Goal: Task Accomplishment & Management: Use online tool/utility

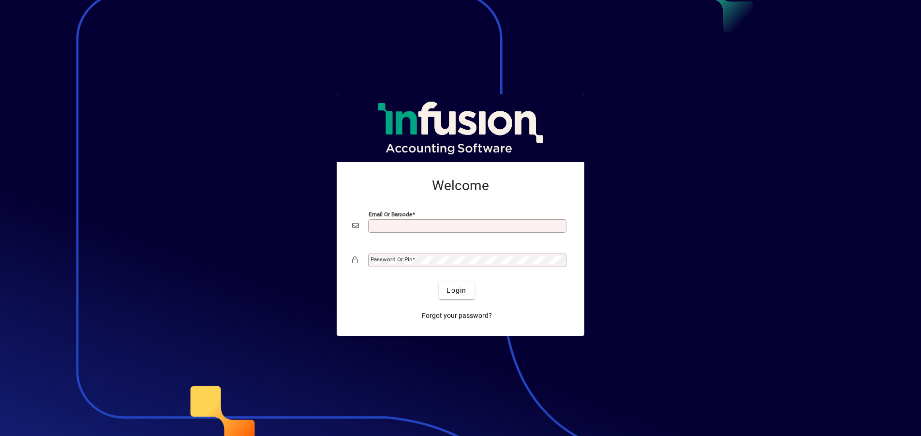
scroll to position [2, 0]
type input "**********"
click at [457, 290] on button "Login" at bounding box center [456, 290] width 35 height 17
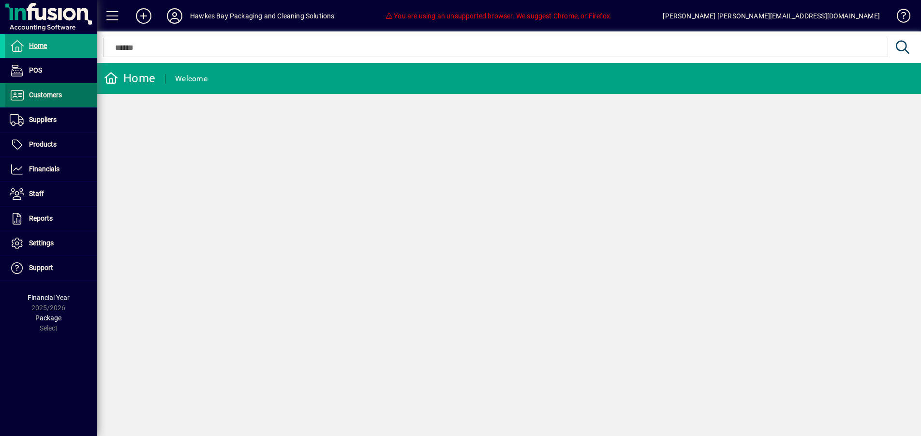
click at [53, 95] on span "Customers" at bounding box center [45, 95] width 33 height 8
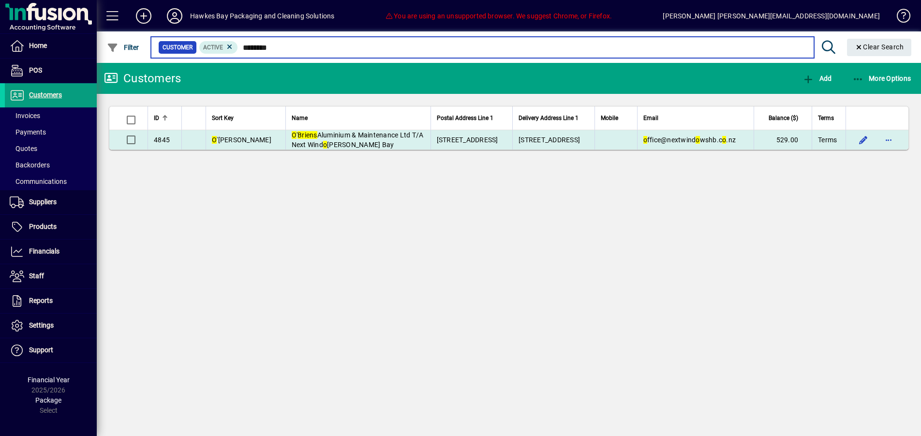
type input "********"
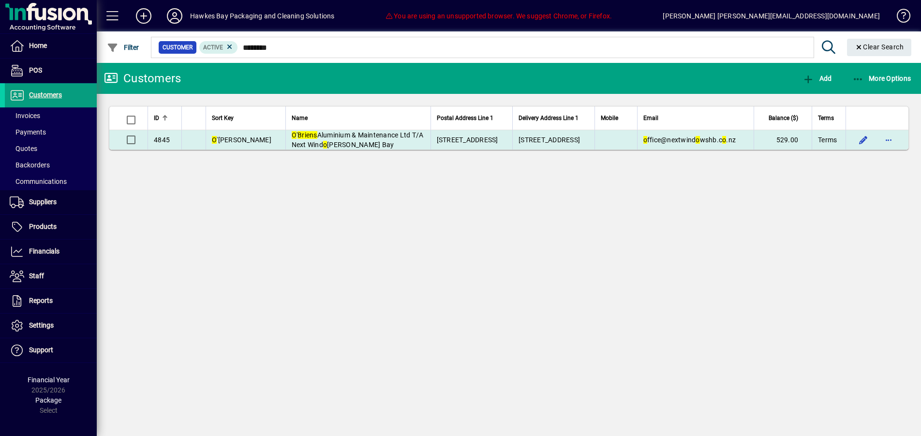
click at [181, 142] on td "4845" at bounding box center [165, 139] width 34 height 19
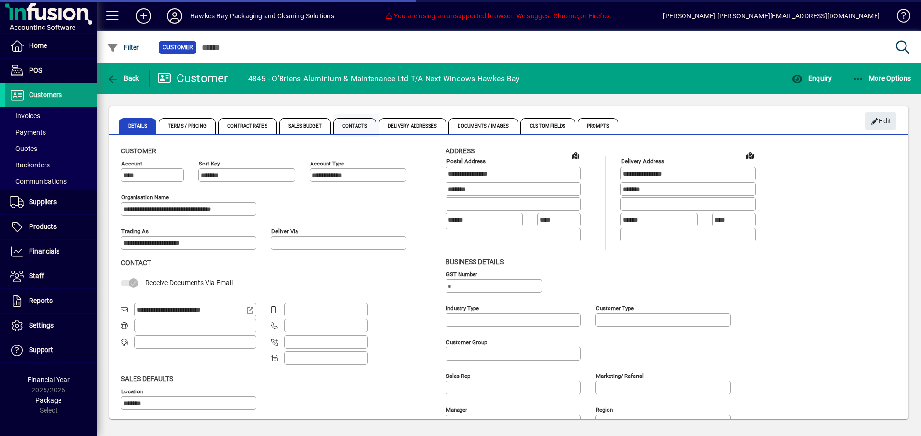
type input "**********"
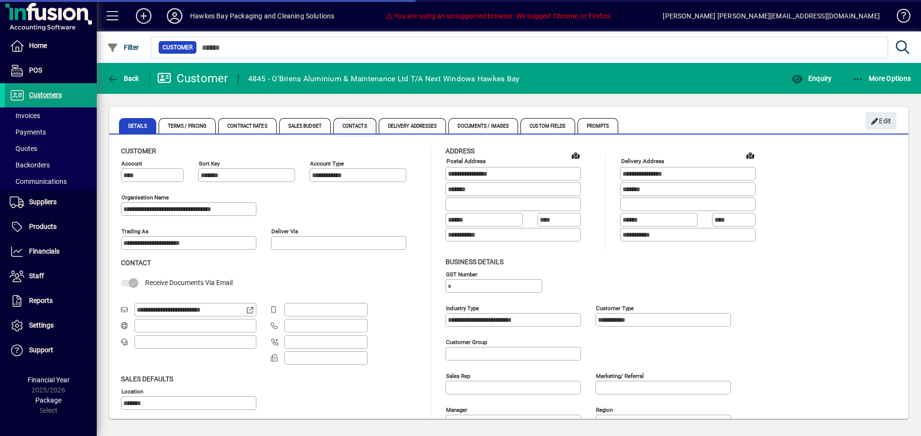
type input "**********"
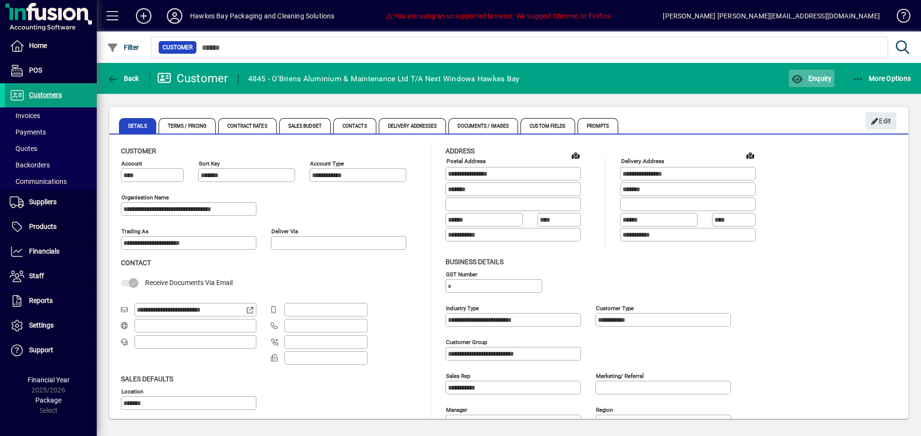
click at [803, 81] on span "Enquiry" at bounding box center [812, 79] width 40 height 8
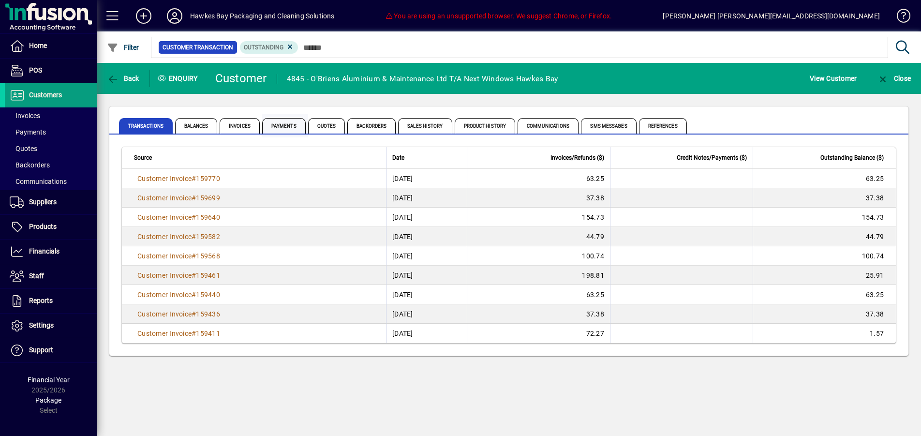
click at [289, 128] on span "Payments" at bounding box center [284, 125] width 44 height 15
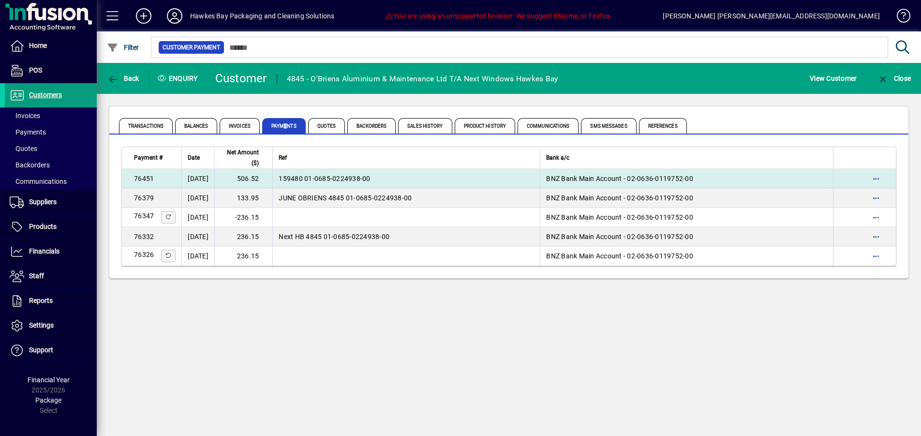
click at [261, 182] on td "506.52" at bounding box center [243, 178] width 58 height 19
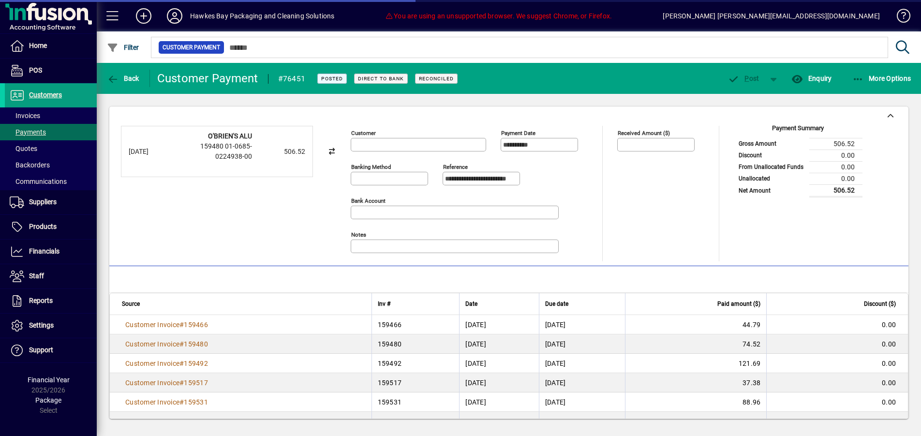
type input "**********"
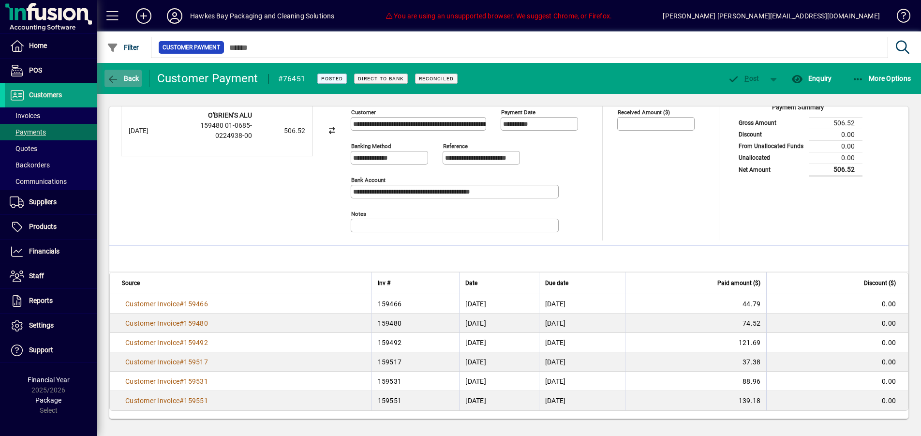
click at [117, 82] on icon "button" at bounding box center [113, 80] width 12 height 10
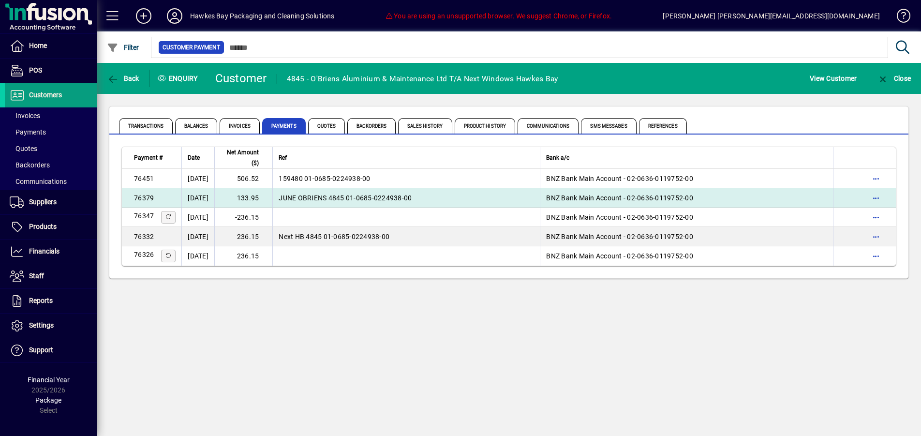
click at [214, 198] on td "21/07/2025" at bounding box center [197, 197] width 33 height 19
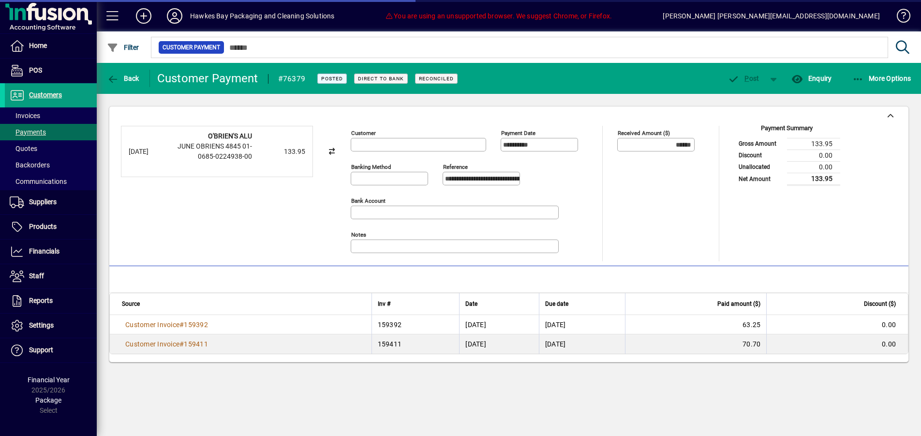
type input "**********"
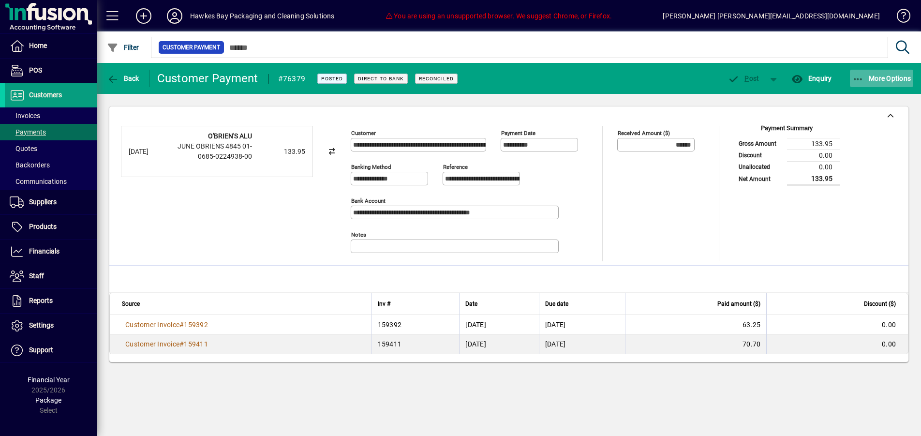
click at [865, 81] on span "More Options" at bounding box center [882, 79] width 59 height 8
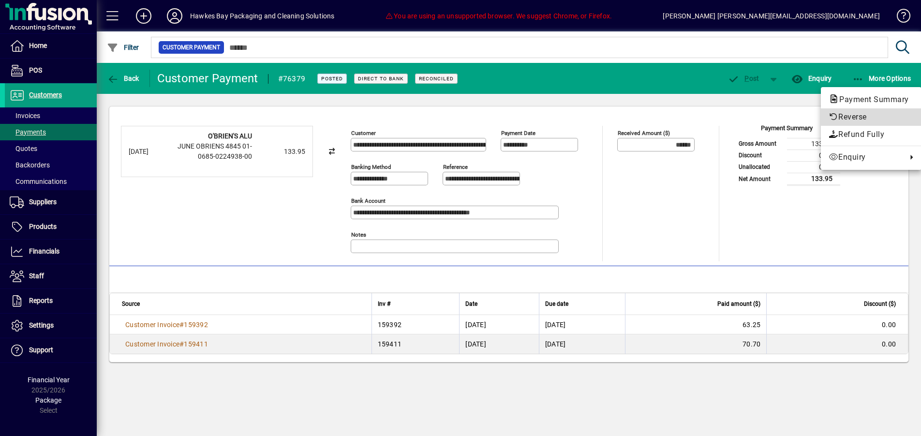
click at [855, 109] on button "Reverse" at bounding box center [871, 116] width 101 height 17
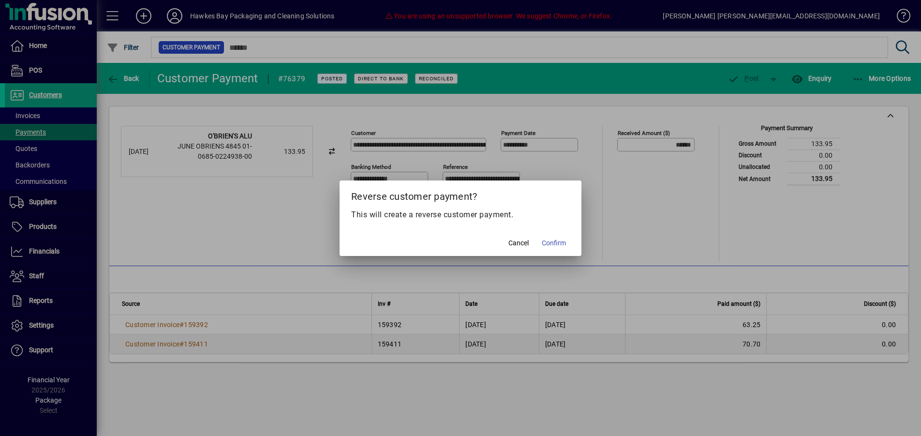
click at [552, 241] on span "Confirm" at bounding box center [554, 243] width 24 height 10
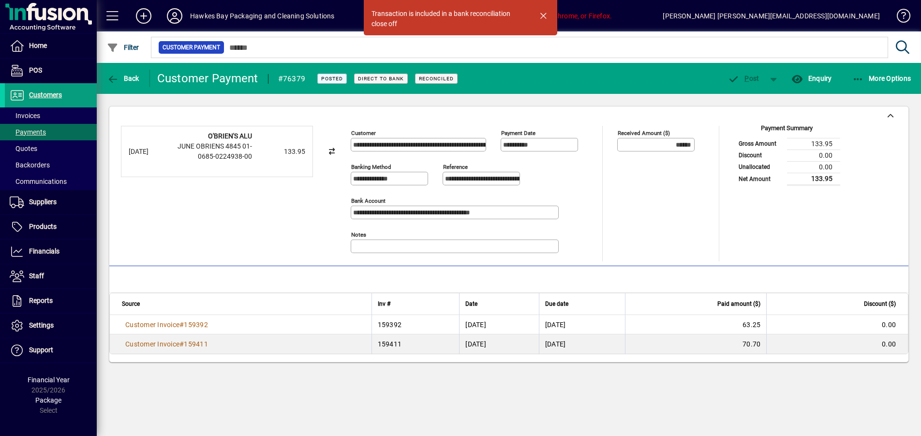
click at [649, 246] on div "Received Amount ($) ****** Allocated ($)" at bounding box center [664, 194] width 92 height 136
click at [866, 81] on span "More Options" at bounding box center [882, 79] width 59 height 8
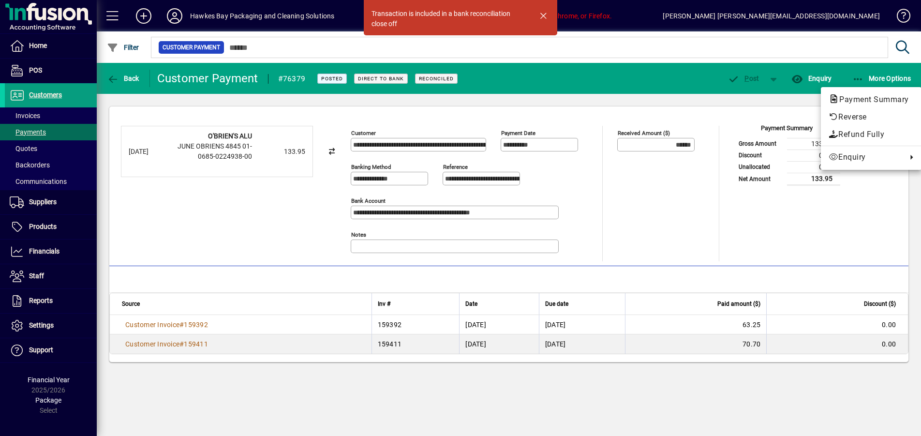
click at [651, 155] on div at bounding box center [460, 218] width 921 height 436
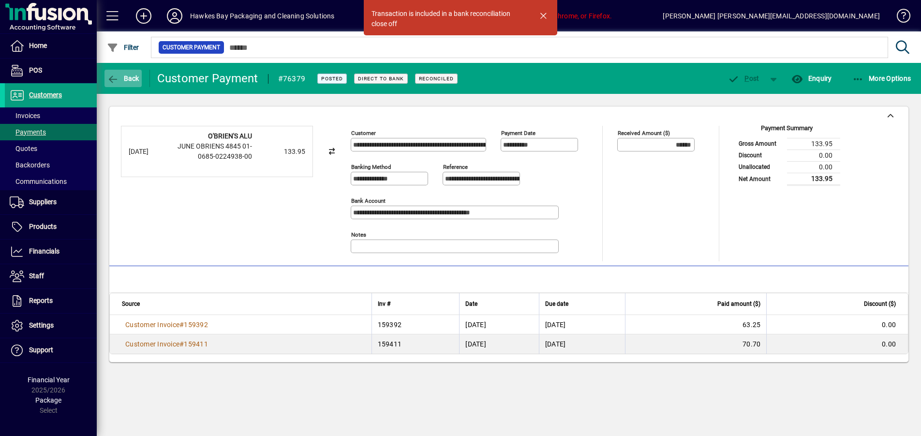
click at [129, 80] on span "Back" at bounding box center [123, 79] width 32 height 8
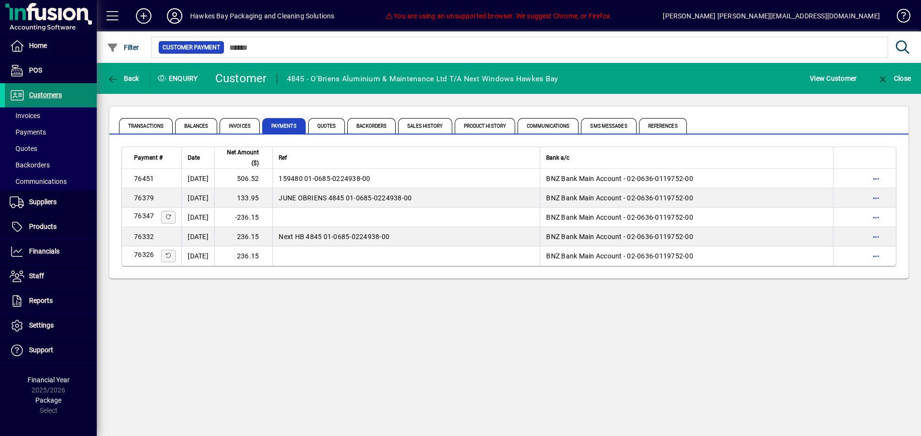
click at [45, 95] on span "Customers" at bounding box center [45, 95] width 33 height 8
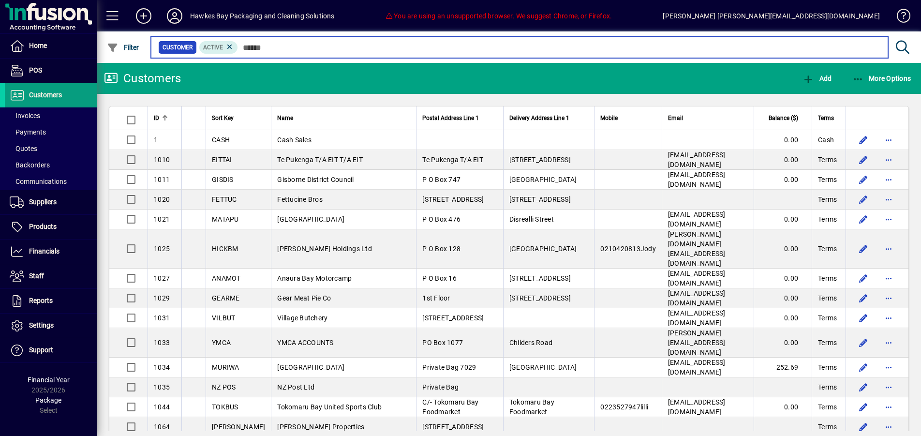
scroll to position [0, 0]
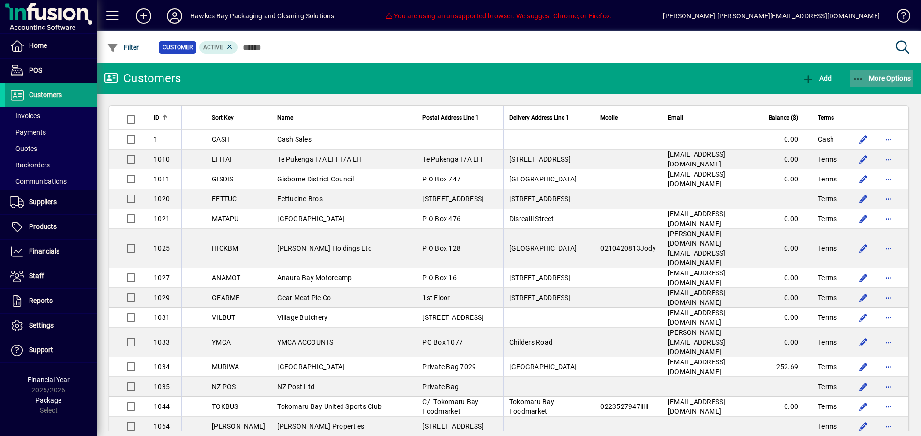
click at [884, 81] on span "More Options" at bounding box center [882, 79] width 59 height 8
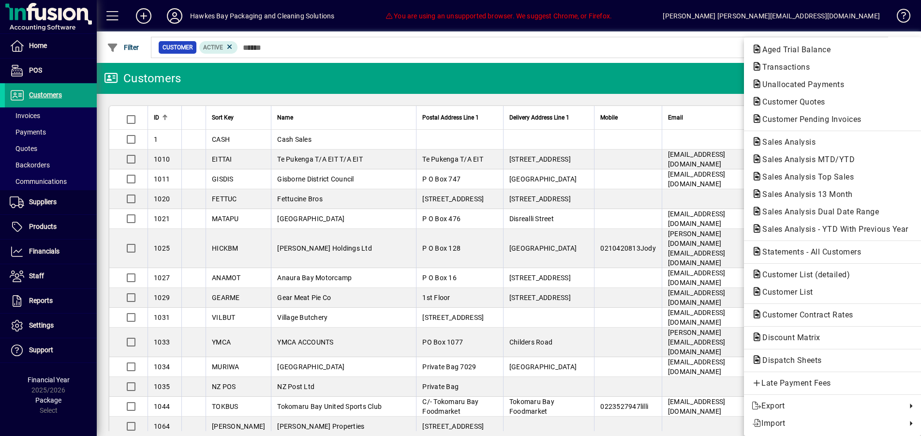
scroll to position [0, 0]
click at [815, 383] on span "Late Payment Fees" at bounding box center [834, 383] width 162 height 12
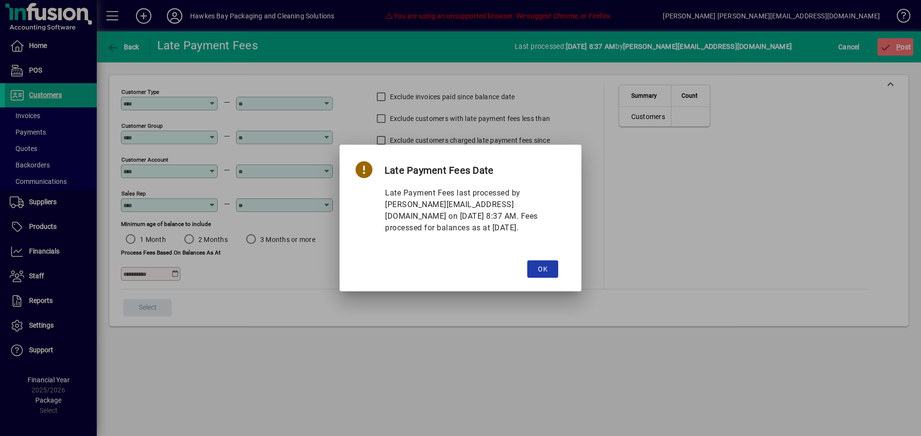
click at [549, 269] on span "button" at bounding box center [543, 268] width 31 height 23
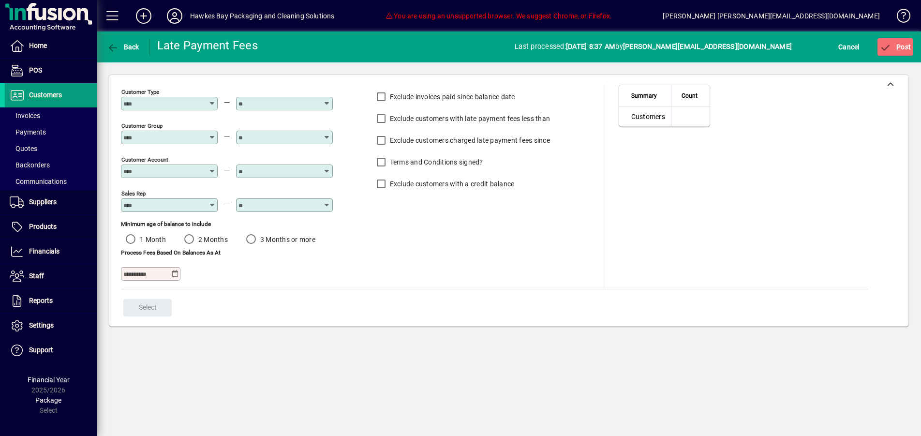
scroll to position [0, 0]
click at [203, 105] on input "Customer Type" at bounding box center [163, 104] width 80 height 8
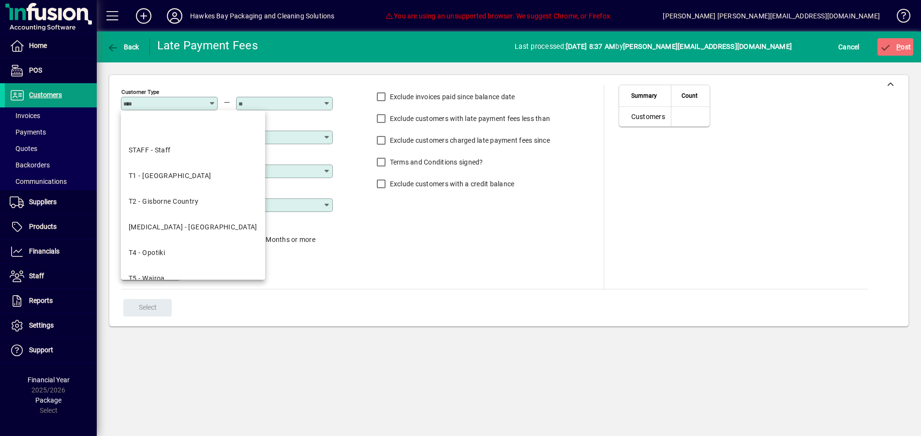
click at [364, 254] on div "Customer Type Customer Group Customer Account Sales Rep Minimum age of balance …" at bounding box center [246, 187] width 251 height 204
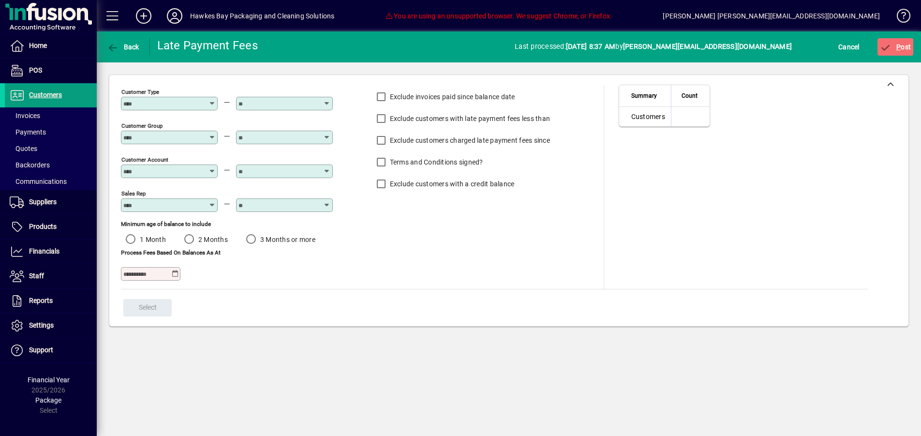
click at [174, 275] on icon at bounding box center [174, 274] width 7 height 8
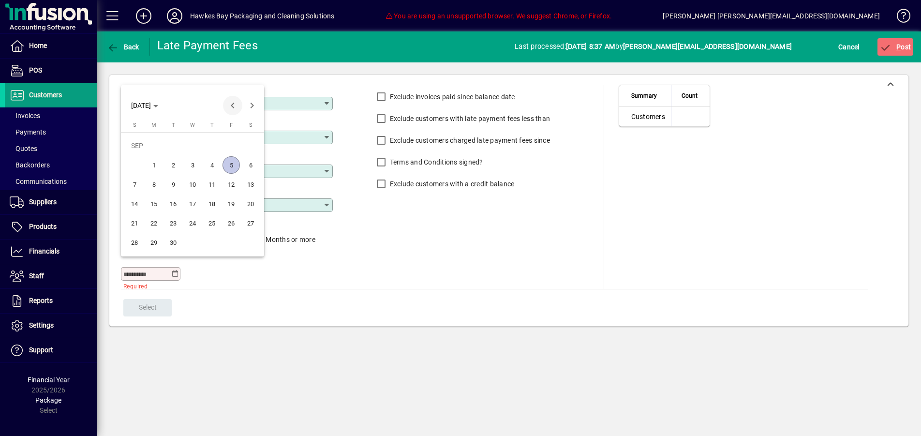
drag, startPoint x: 231, startPoint y: 106, endPoint x: 229, endPoint y: 112, distance: 5.5
click at [231, 106] on span "Previous month" at bounding box center [232, 105] width 19 height 19
click at [136, 241] on span "31" at bounding box center [134, 242] width 17 height 17
type input "**********"
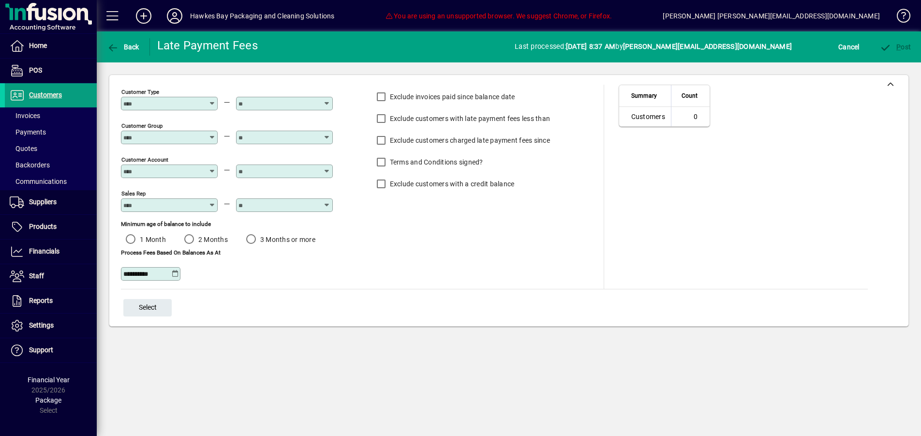
scroll to position [0, 0]
click at [140, 302] on span "Select" at bounding box center [148, 308] width 18 height 16
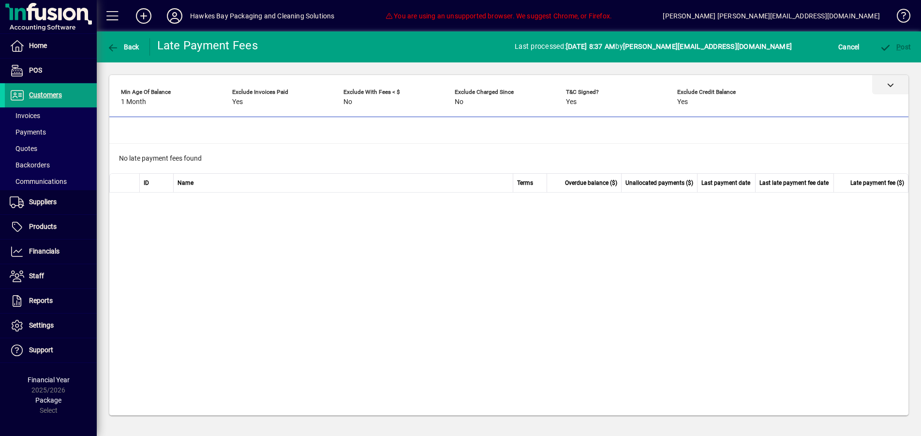
click at [833, 88] on div at bounding box center [508, 84] width 799 height 19
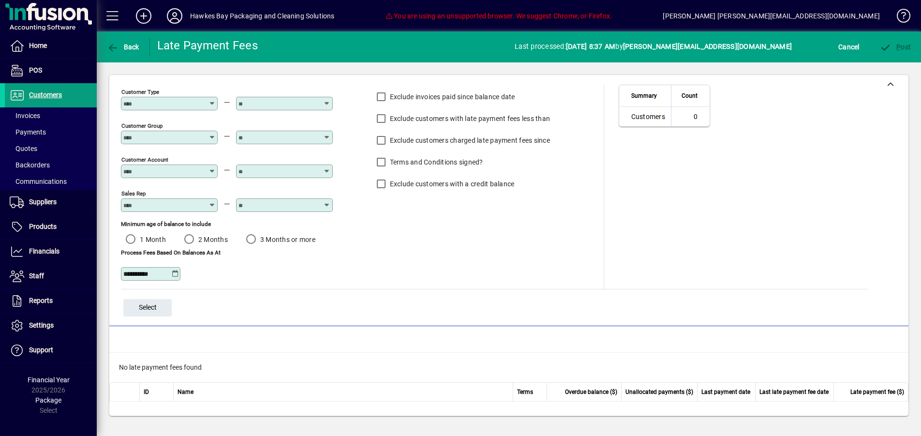
click at [454, 161] on label "Terms and Conditions signed?" at bounding box center [435, 162] width 95 height 10
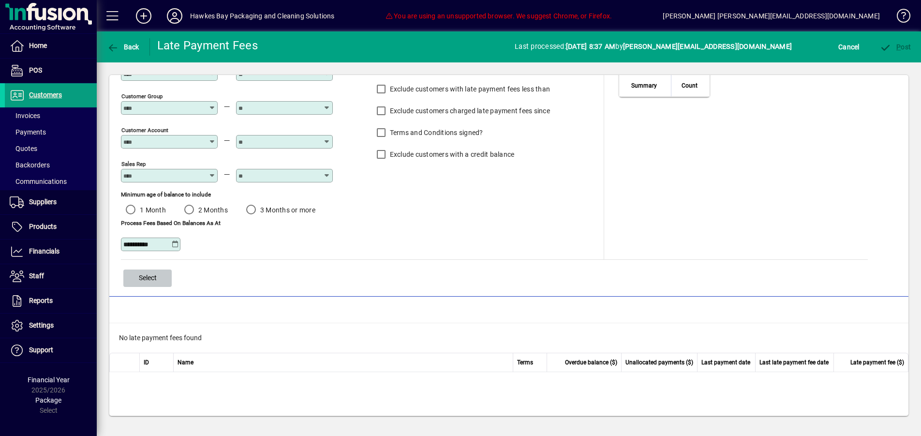
click at [142, 279] on span "Select" at bounding box center [148, 278] width 18 height 16
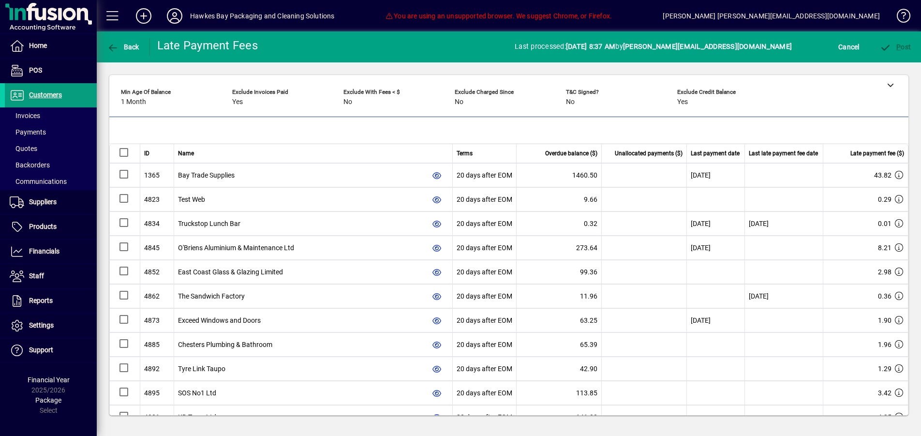
click at [124, 152] on div at bounding box center [124, 152] width 9 height 9
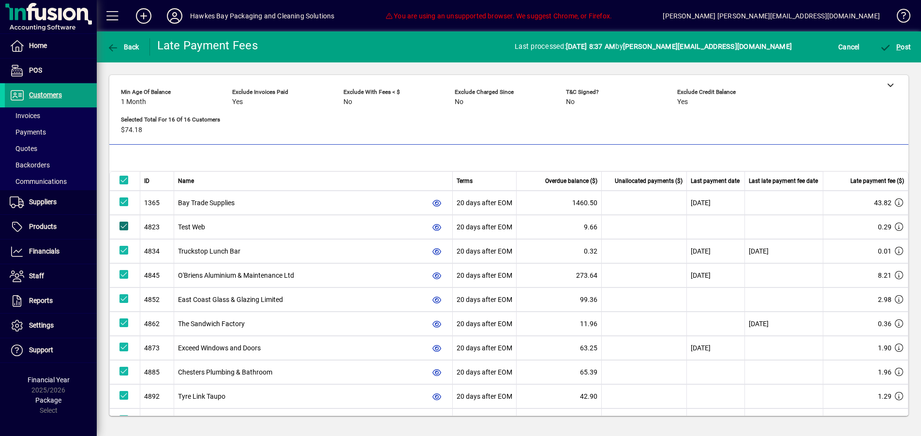
click at [124, 227] on icon at bounding box center [124, 226] width 7 height 7
click at [123, 205] on div at bounding box center [125, 202] width 11 height 11
click at [122, 273] on icon at bounding box center [124, 274] width 7 height 7
click at [249, 121] on div "Min Age of Balance 1 Month Exclude invoices paid Yes Exclude with fees < $ No E…" at bounding box center [502, 112] width 762 height 55
click at [272, 119] on div "Min Age of Balance 1 Month Exclude invoices paid Yes Exclude with fees < $ No E…" at bounding box center [502, 112] width 762 height 55
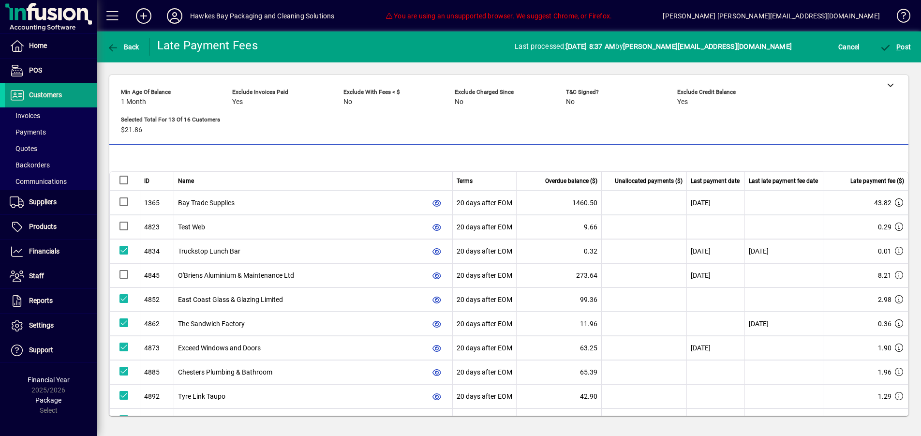
scroll to position [0, 0]
click at [890, 83] on icon at bounding box center [891, 84] width 7 height 7
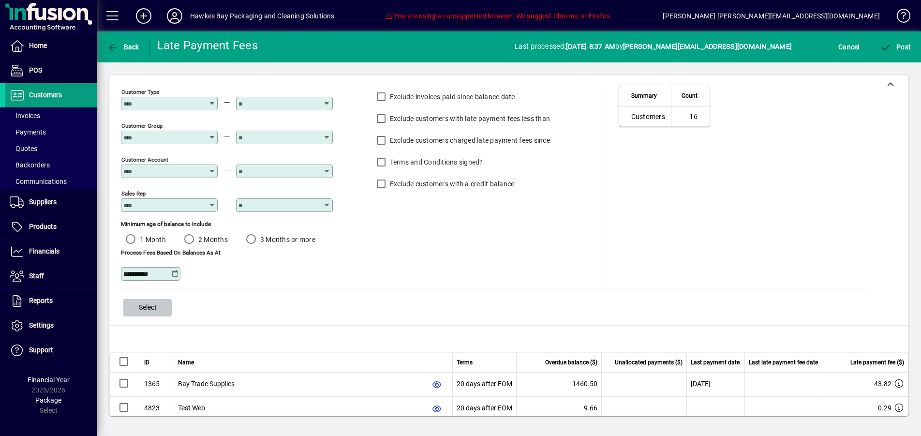
click at [134, 302] on span "button" at bounding box center [147, 307] width 48 height 23
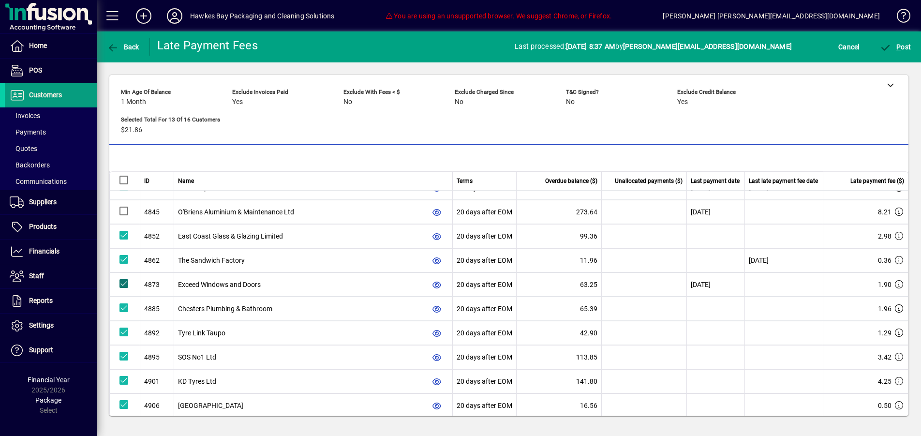
click at [121, 286] on div at bounding box center [125, 284] width 11 height 11
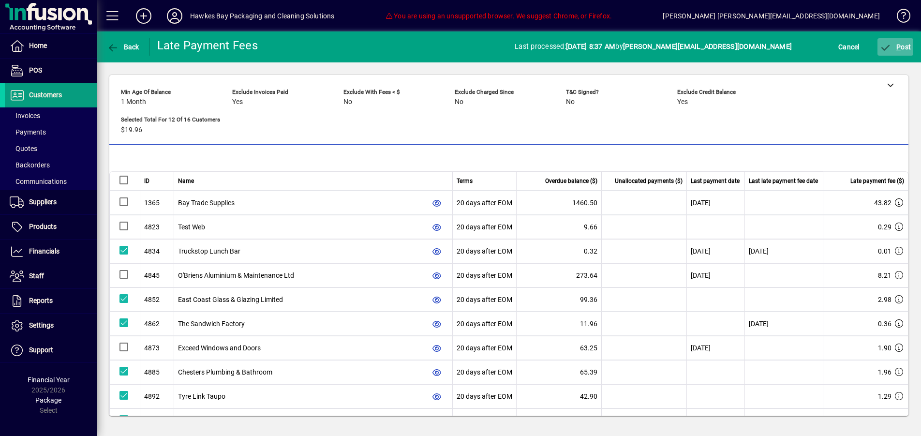
click at [895, 45] on span "P ost" at bounding box center [895, 47] width 31 height 8
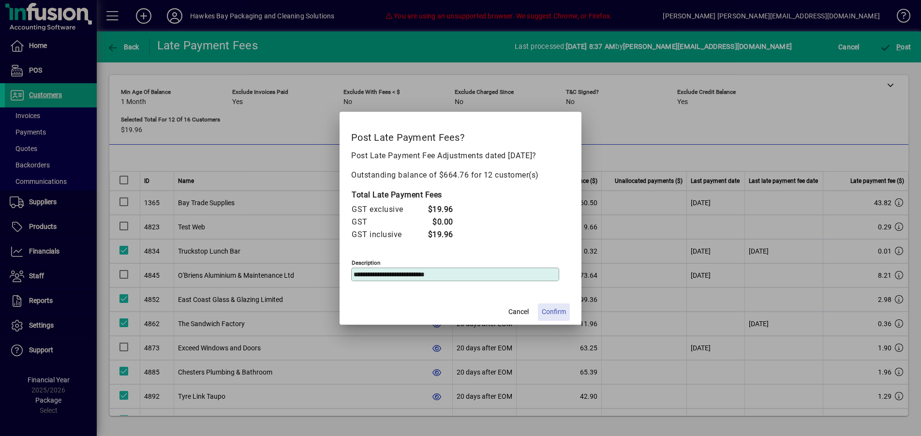
click at [551, 308] on span "Confirm" at bounding box center [554, 312] width 24 height 10
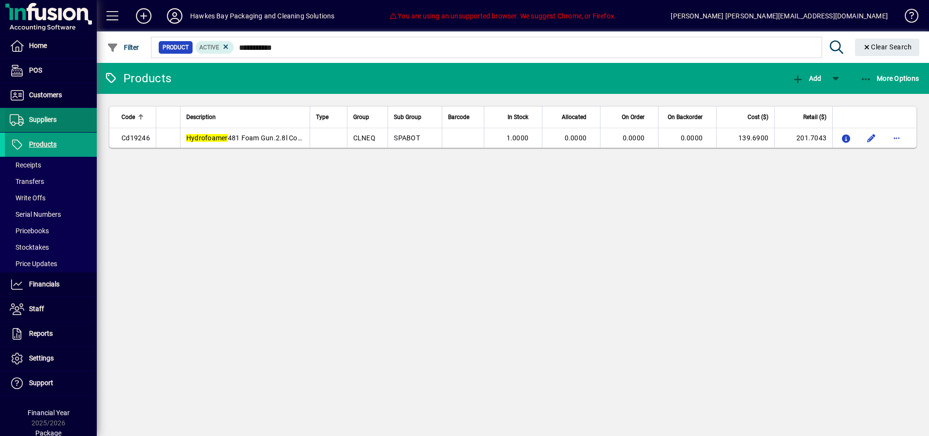
type input "**********"
click at [60, 117] on span at bounding box center [51, 119] width 92 height 23
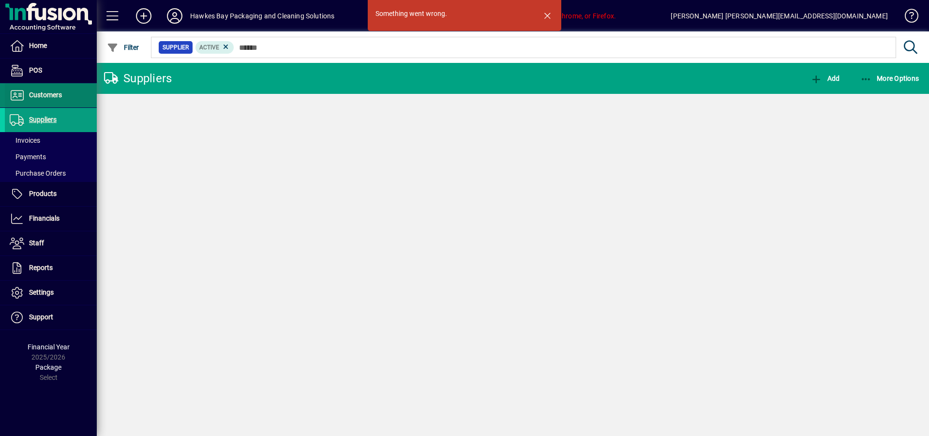
click at [61, 98] on span "Customers" at bounding box center [45, 95] width 33 height 8
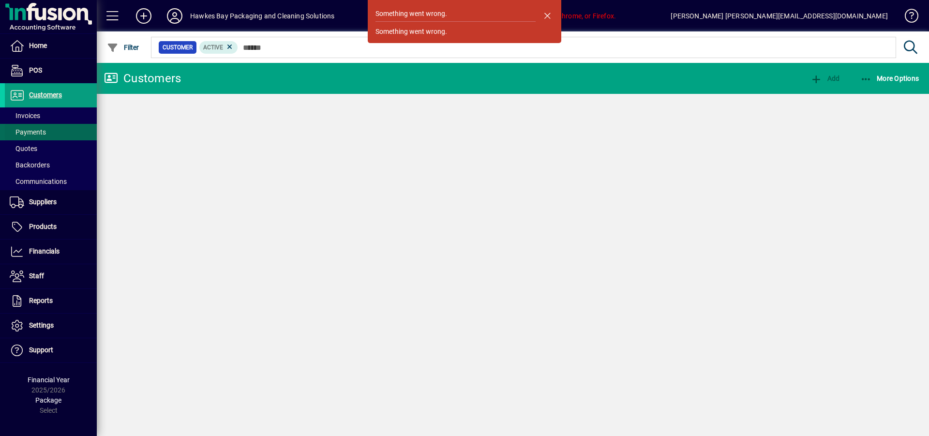
click at [75, 131] on span at bounding box center [51, 132] width 92 height 23
click at [35, 126] on span at bounding box center [51, 132] width 92 height 23
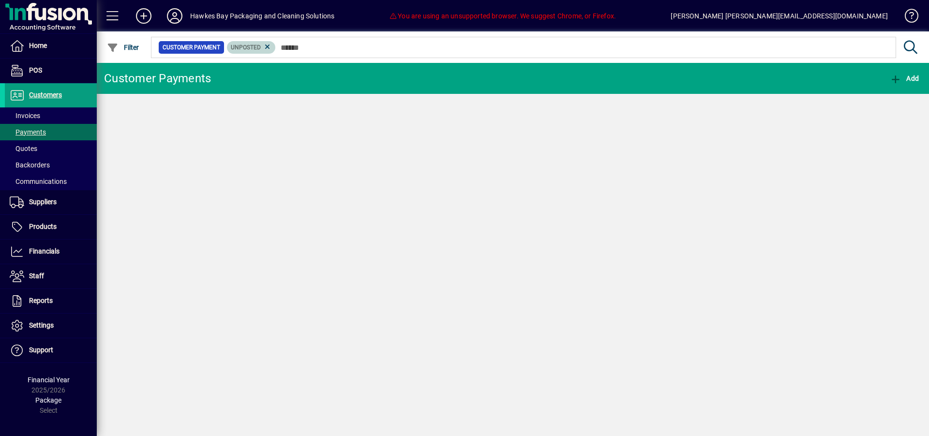
click at [271, 47] on icon at bounding box center [267, 47] width 9 height 9
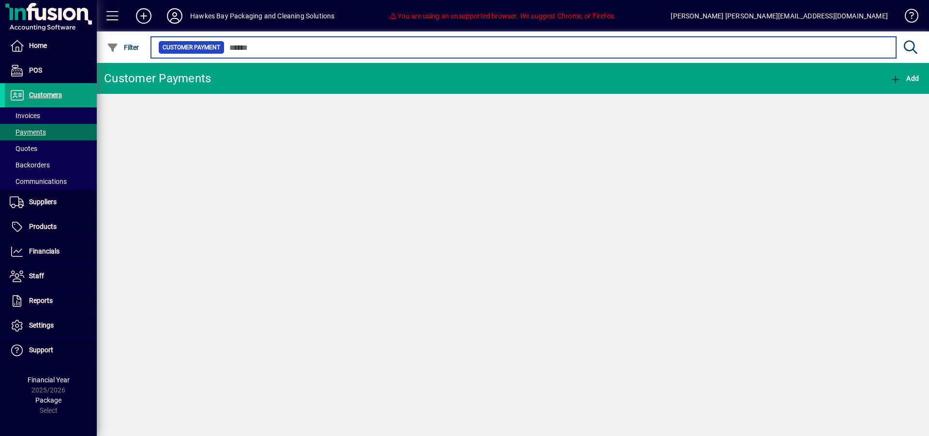
click at [306, 49] on input "text" at bounding box center [557, 48] width 664 height 14
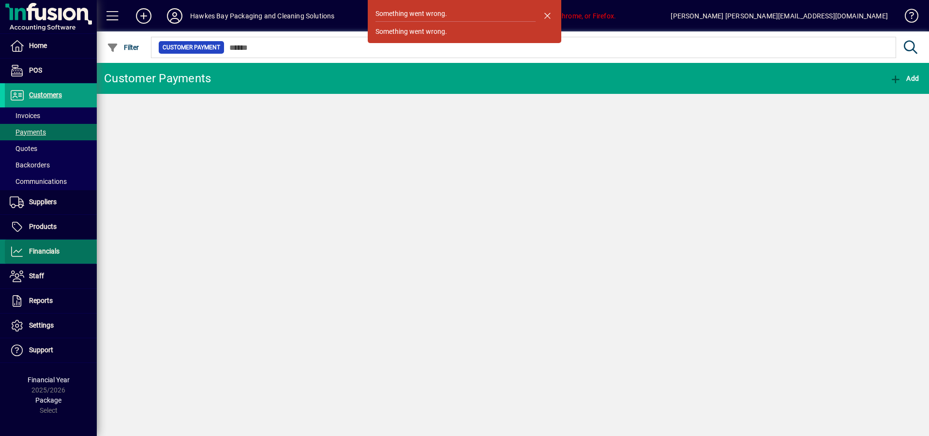
click at [51, 256] on span "Financials" at bounding box center [32, 252] width 55 height 12
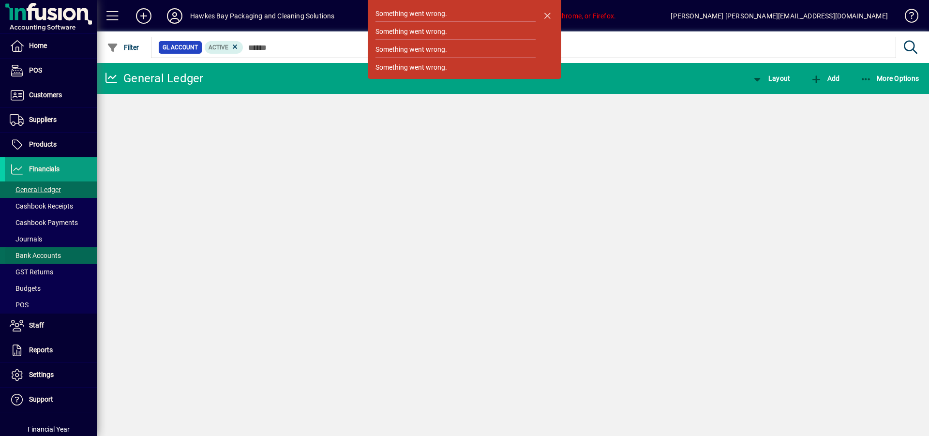
click at [77, 246] on span at bounding box center [51, 255] width 92 height 23
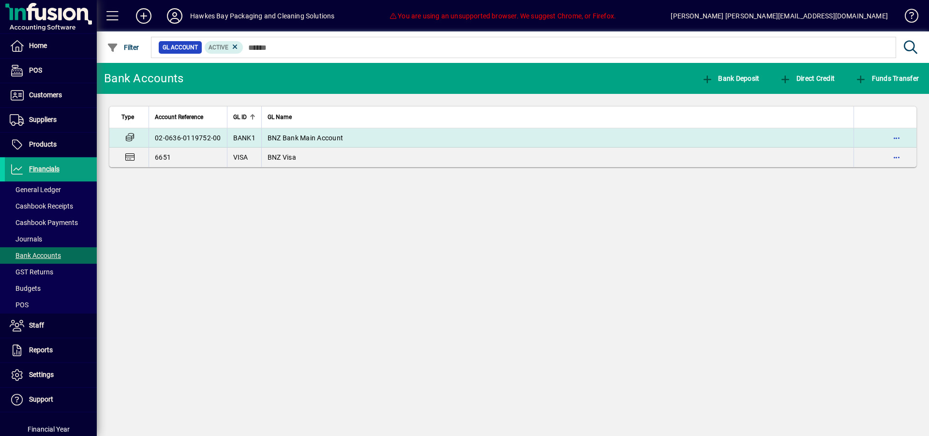
click at [442, 133] on td "BNZ Bank Main Account" at bounding box center [557, 137] width 592 height 19
